Goal: Task Accomplishment & Management: Use online tool/utility

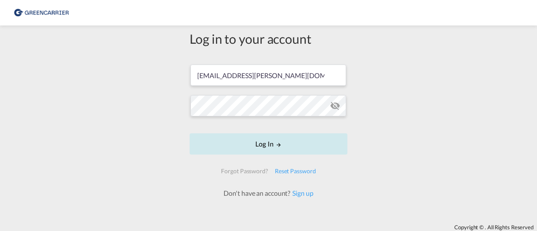
click at [286, 142] on button "Log In" at bounding box center [269, 143] width 158 height 21
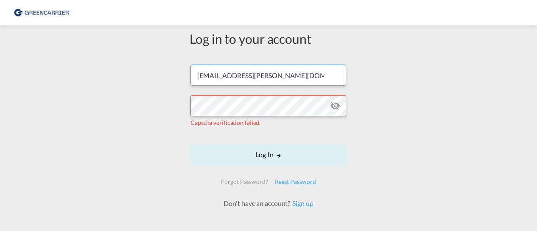
click at [297, 73] on input "[EMAIL_ADDRESS][PERSON_NAME][DOMAIN_NAME]" at bounding box center [269, 75] width 156 height 21
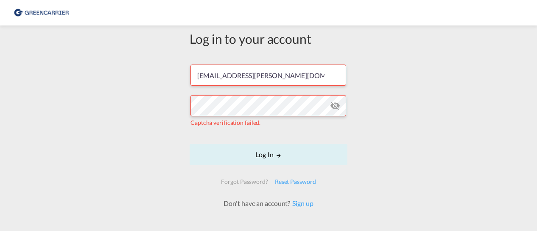
click at [330, 101] on md-icon "icon-eye-off" at bounding box center [335, 106] width 10 height 10
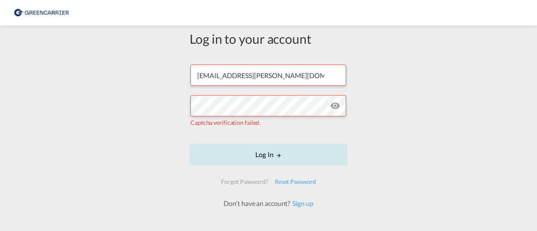
click at [269, 156] on button "Log In" at bounding box center [269, 154] width 158 height 21
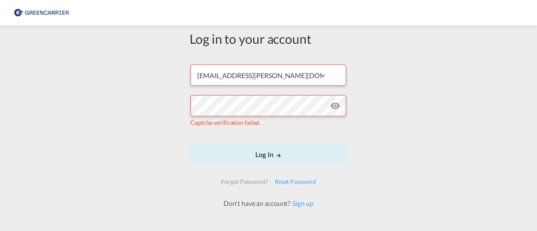
click at [251, 121] on span "Captcha verification failed." at bounding box center [226, 122] width 70 height 7
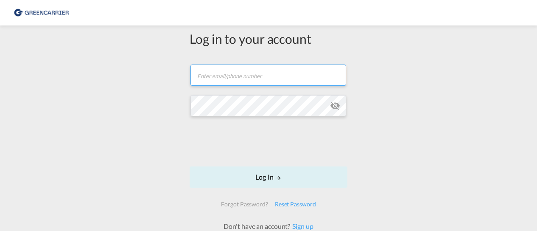
click at [228, 77] on input "text" at bounding box center [269, 75] width 156 height 21
type input "[EMAIL_ADDRESS][PERSON_NAME][DOMAIN_NAME]"
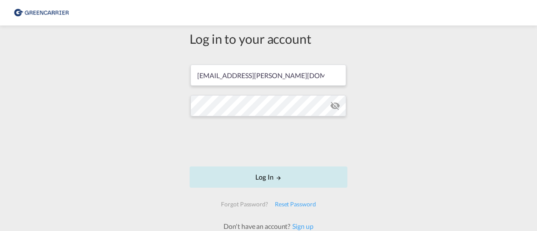
click at [237, 173] on button "Log In" at bounding box center [269, 176] width 158 height 21
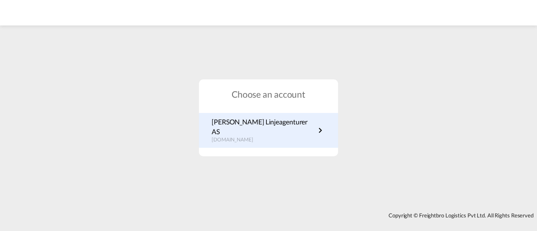
click at [290, 131] on p "[PERSON_NAME] Linjeagenturer AS" at bounding box center [264, 126] width 104 height 19
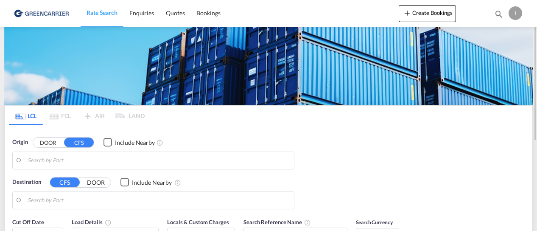
type input "Oslo, NOOSL"
type input "Busan, KRPUS"
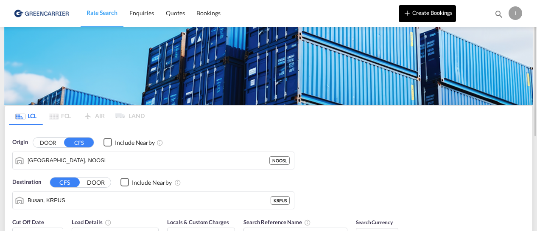
click at [436, 16] on button "Create Bookings" at bounding box center [427, 13] width 57 height 17
